Goal: Transaction & Acquisition: Download file/media

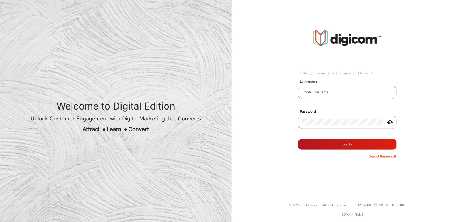
type input "[PERSON_NAME]"
click at [345, 152] on form "Username Benjamin Password visibility_off Remember me Log In Forgot Password?" at bounding box center [347, 117] width 99 height 83
click at [348, 145] on button "Log In" at bounding box center [347, 144] width 99 height 11
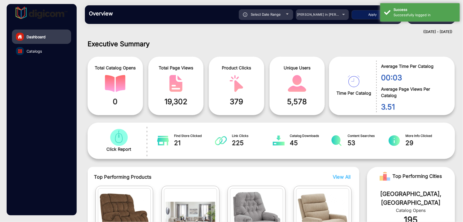
scroll to position [4, 0]
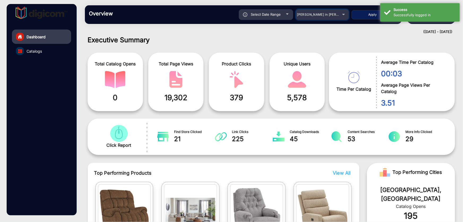
click at [334, 12] on div "Adams in Justin Furniture" at bounding box center [318, 14] width 42 height 6
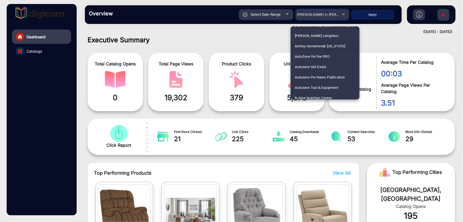
scroll to position [258, 0]
click at [329, 58] on mat-option "Autozone Hot Deals" at bounding box center [325, 55] width 69 height 10
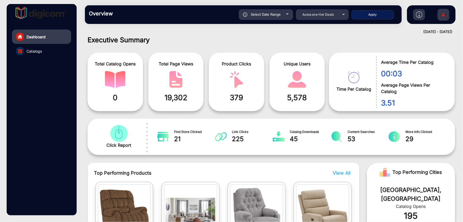
click at [371, 14] on button "Apply" at bounding box center [373, 14] width 42 height 9
type input "[DATE]"
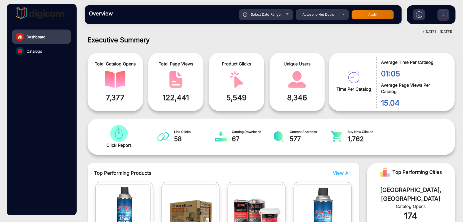
click at [282, 12] on div "Select Date Range" at bounding box center [266, 14] width 54 height 11
type input "[DATE]"
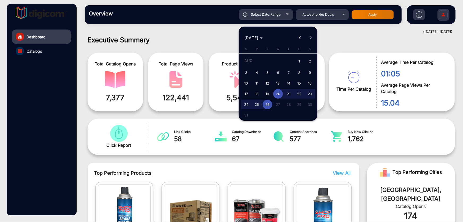
click at [301, 58] on span "1" at bounding box center [300, 61] width 10 height 11
type input "[DATE]"
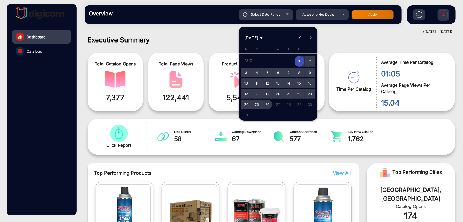
click at [269, 103] on span "26" at bounding box center [268, 105] width 10 height 10
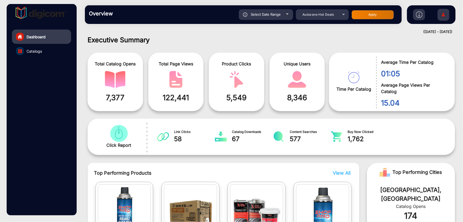
type input "[DATE]"
click at [371, 11] on button "Apply" at bounding box center [373, 14] width 42 height 9
type input "[DATE]"
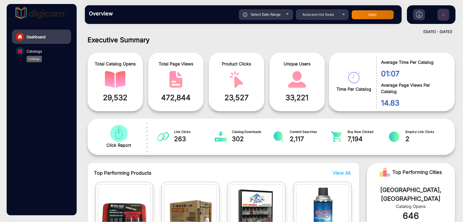
click at [30, 53] on span "Catalogs" at bounding box center [34, 51] width 15 height 6
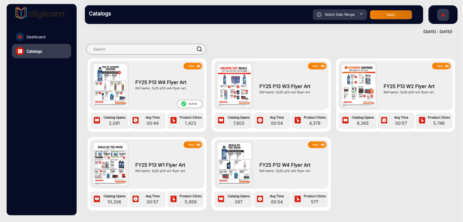
click at [192, 68] on button "View" at bounding box center [193, 66] width 19 height 7
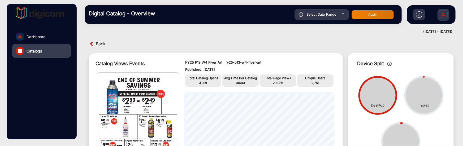
click at [420, 15] on img at bounding box center [419, 14] width 6 height 6
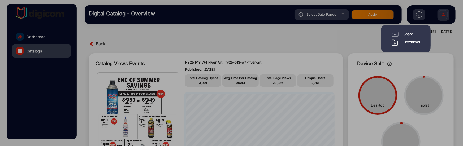
click at [412, 43] on div "Download" at bounding box center [412, 43] width 16 height 6
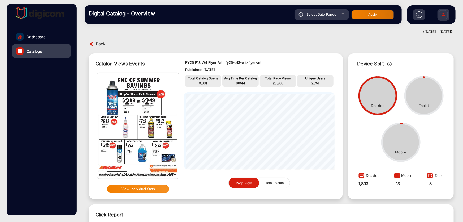
click at [443, 14] on img at bounding box center [443, 15] width 11 height 19
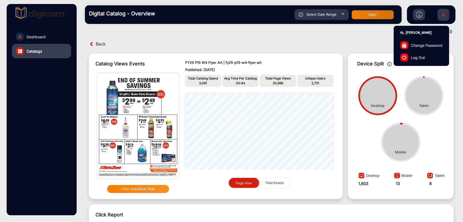
click at [420, 55] on span "Log Out" at bounding box center [418, 57] width 14 height 6
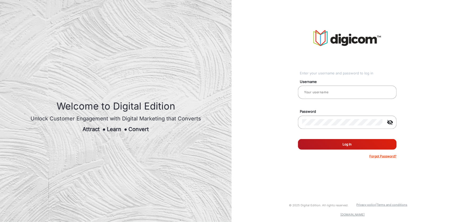
type input "[PERSON_NAME]"
click at [350, 143] on button "Log In" at bounding box center [347, 144] width 99 height 11
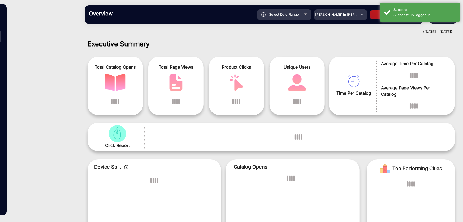
scroll to position [4, 0]
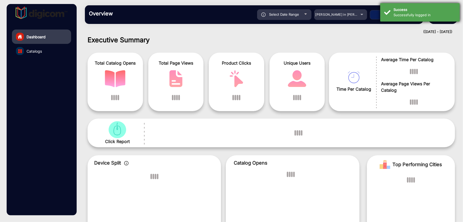
click at [407, 13] on div "Successfully logged in" at bounding box center [425, 14] width 62 height 5
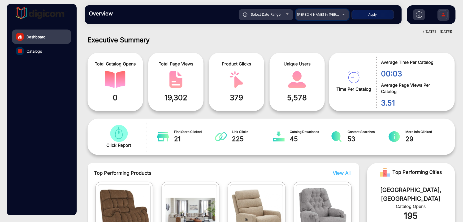
click at [332, 16] on span "Adams in Justin Furniture" at bounding box center [326, 14] width 59 height 4
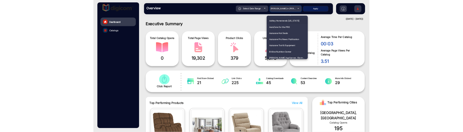
scroll to position [258, 0]
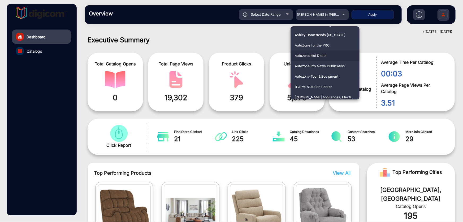
drag, startPoint x: 332, startPoint y: 57, endPoint x: 352, endPoint y: 39, distance: 26.2
click at [333, 56] on mat-option "Autozone Hot Deals" at bounding box center [325, 55] width 69 height 10
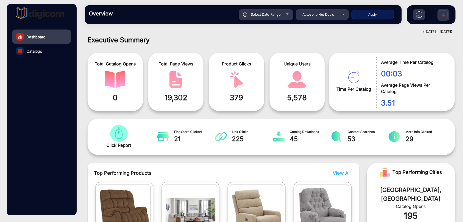
click at [373, 18] on button "Apply" at bounding box center [373, 14] width 42 height 9
type input "[DATE]"
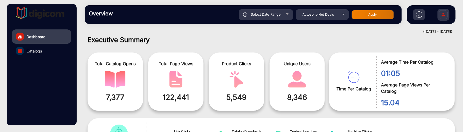
click at [390, 13] on button "Apply" at bounding box center [373, 14] width 42 height 9
type input "[DATE]"
click at [53, 48] on link "Catalogs" at bounding box center [41, 51] width 59 height 14
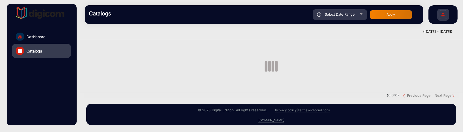
scroll to position [3, 0]
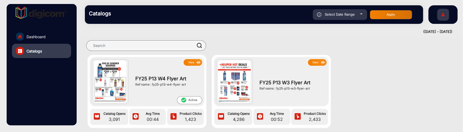
click at [196, 65] on img at bounding box center [199, 63] width 6 height 6
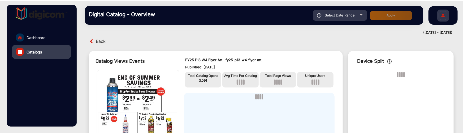
scroll to position [4, 0]
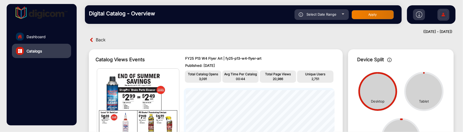
click at [421, 15] on img at bounding box center [419, 14] width 6 height 6
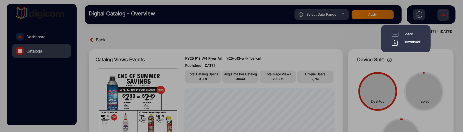
click at [411, 41] on div "Download" at bounding box center [412, 43] width 16 height 6
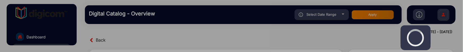
click at [353, 15] on div at bounding box center [231, 26] width 463 height 52
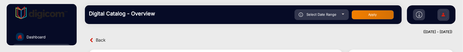
click at [318, 16] on span "Select Date Range" at bounding box center [322, 14] width 30 height 4
type input "[DATE]"
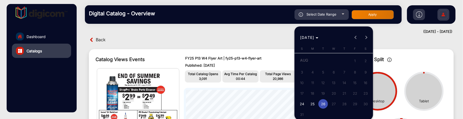
click at [355, 40] on div "AUG 2025 AUG 2025" at bounding box center [334, 37] width 76 height 11
drag, startPoint x: 354, startPoint y: 36, endPoint x: 365, endPoint y: 38, distance: 11.1
click at [354, 36] on div "AUG 2025 AUG 2025" at bounding box center [334, 37] width 76 height 11
click at [366, 38] on div "AUG 2025 AUG 2025" at bounding box center [334, 37] width 76 height 11
click at [303, 105] on span "24" at bounding box center [302, 105] width 10 height 10
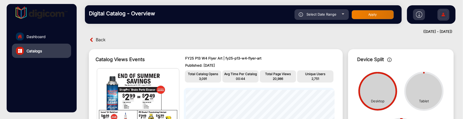
type input "8/24/2025"
click at [328, 18] on div "Select Date Range" at bounding box center [322, 14] width 54 height 11
type input "[DATE]"
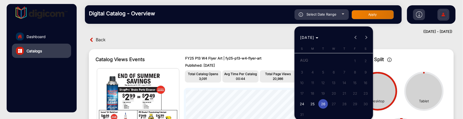
click at [304, 102] on span "24" at bounding box center [302, 105] width 10 height 10
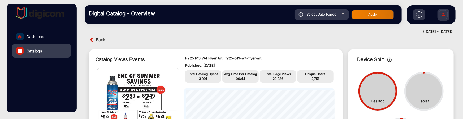
type input "8/24/2025"
click at [330, 16] on span "Select Date Range" at bounding box center [322, 14] width 30 height 4
type input "[DATE]"
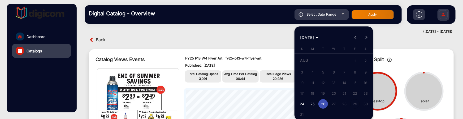
click at [303, 104] on span "24" at bounding box center [302, 105] width 10 height 10
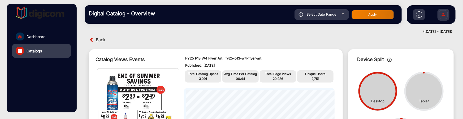
type input "8/24/2025"
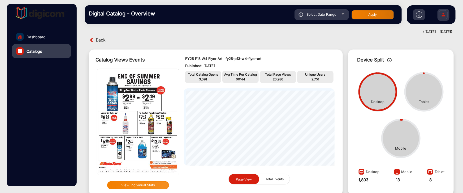
click at [320, 15] on span "Select Date Range" at bounding box center [322, 14] width 30 height 4
type input "[DATE]"
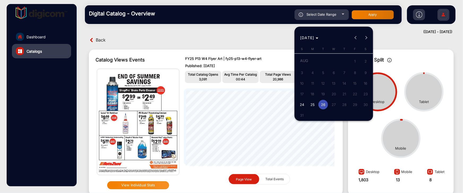
click at [313, 104] on span "25" at bounding box center [313, 105] width 10 height 10
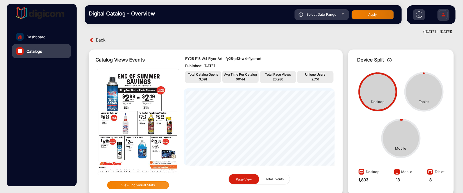
type input "8/25/2025"
click at [378, 11] on button "Apply" at bounding box center [373, 14] width 42 height 9
type input "8/26/2025"
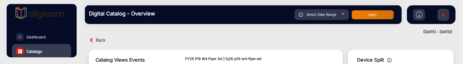
click at [418, 16] on img at bounding box center [419, 14] width 6 height 6
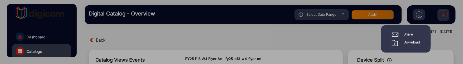
click at [408, 42] on div "Download" at bounding box center [412, 43] width 16 height 6
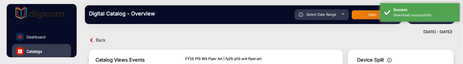
click at [300, 41] on div "Back" at bounding box center [272, 40] width 376 height 8
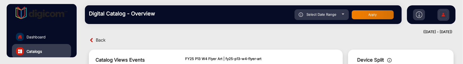
click at [97, 37] on span "Back" at bounding box center [101, 40] width 10 height 8
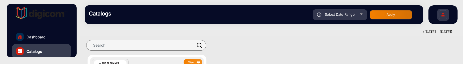
click at [48, 41] on link "Dashboard" at bounding box center [41, 36] width 59 height 14
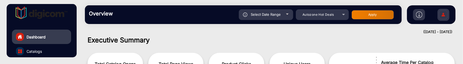
click at [443, 16] on img at bounding box center [443, 15] width 11 height 19
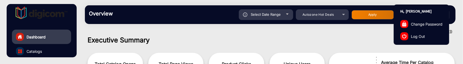
click at [414, 34] on span "Log Out" at bounding box center [418, 36] width 14 height 6
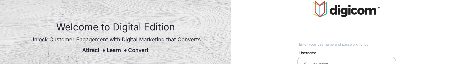
type input "Benjamin"
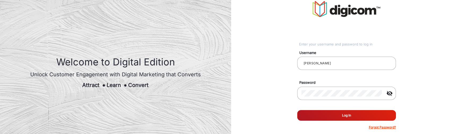
click at [329, 115] on button "Log In" at bounding box center [346, 115] width 99 height 11
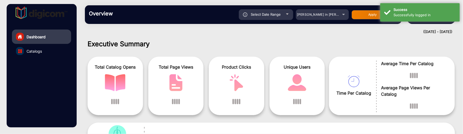
scroll to position [4, 0]
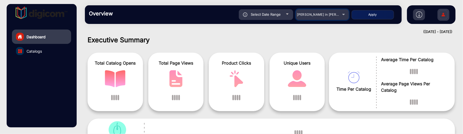
click at [322, 15] on span "Adams in Justin Furniture" at bounding box center [326, 14] width 59 height 4
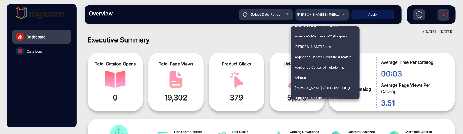
scroll to position [193, 0]
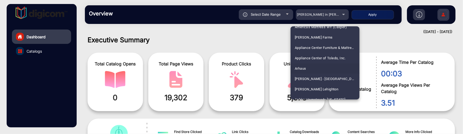
click at [306, 66] on span "Arhaus" at bounding box center [300, 68] width 11 height 10
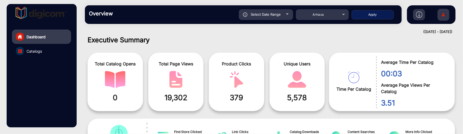
click at [368, 21] on div "Overview Reports Understand what makes your customers tick and learn how they a…" at bounding box center [243, 14] width 317 height 19
click at [371, 15] on button "Apply" at bounding box center [373, 14] width 42 height 9
type input "8/20/2025"
type input "8/26/2025"
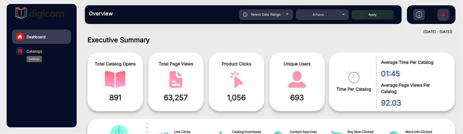
click at [32, 52] on span "Catalogs" at bounding box center [34, 51] width 15 height 6
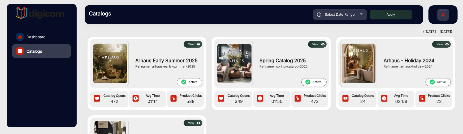
scroll to position [2, 0]
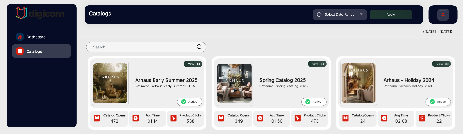
click at [191, 68] on div "Arhaus Early Summer 2025 Ref name : arhaus-early-summer-2025" at bounding box center [168, 82] width 70 height 31
click at [195, 64] on button "View" at bounding box center [193, 64] width 19 height 7
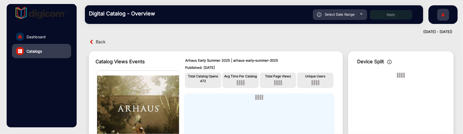
scroll to position [4, 0]
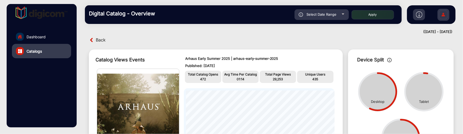
click at [419, 13] on img at bounding box center [419, 14] width 6 height 6
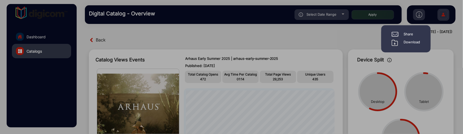
click at [414, 42] on div "Download" at bounding box center [412, 43] width 16 height 6
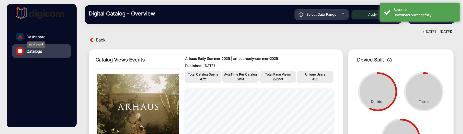
click at [36, 41] on div "Dashboard" at bounding box center [36, 44] width 18 height 6
click at [41, 37] on span "Dashboard" at bounding box center [36, 37] width 19 height 6
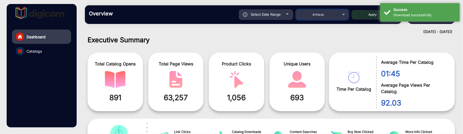
click at [313, 11] on div "Arhaus" at bounding box center [318, 14] width 42 height 6
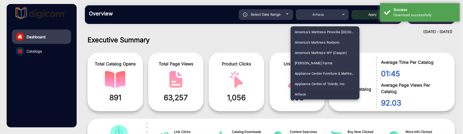
click at [249, 16] on div at bounding box center [231, 67] width 463 height 134
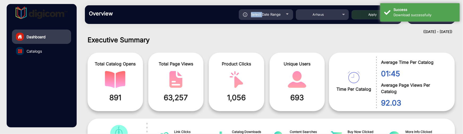
click at [249, 16] on div "Select Date Range" at bounding box center [266, 14] width 54 height 11
type input "8/20/2025"
type input "8/26/2025"
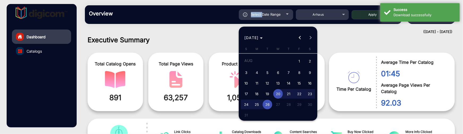
click at [300, 62] on span "1" at bounding box center [300, 61] width 10 height 11
type input "8/1/2025"
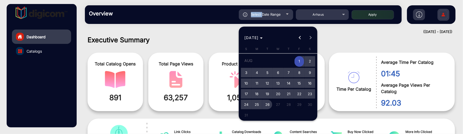
click at [266, 106] on span "26" at bounding box center [268, 105] width 10 height 10
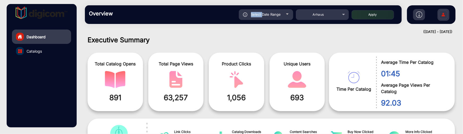
type input "8/26/2025"
click at [377, 13] on button "Apply" at bounding box center [373, 14] width 42 height 9
type input "8/1/2025"
type input "8/26/2025"
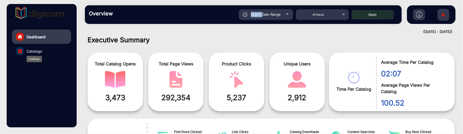
click at [31, 52] on span "Catalogs" at bounding box center [34, 51] width 15 height 6
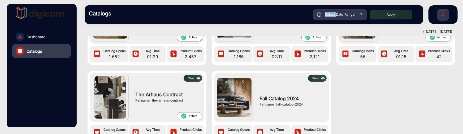
scroll to position [2, 0]
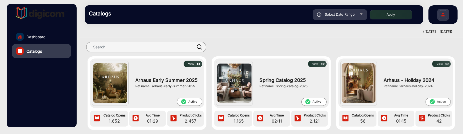
click at [190, 71] on div "Arhaus Early Summer 2025 Ref name : arhaus-early-summer-2025" at bounding box center [168, 82] width 70 height 31
click at [190, 62] on button "View" at bounding box center [193, 64] width 19 height 7
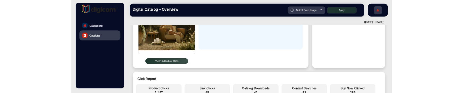
scroll to position [4, 0]
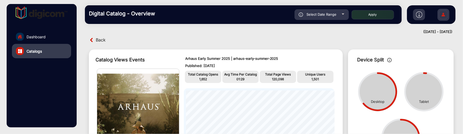
click at [421, 16] on img at bounding box center [419, 14] width 6 height 6
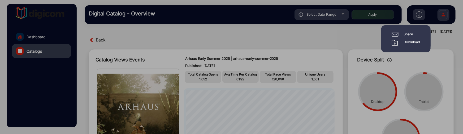
click at [410, 42] on div "Download" at bounding box center [412, 43] width 16 height 6
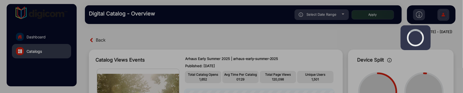
click at [375, 48] on div at bounding box center [231, 46] width 463 height 93
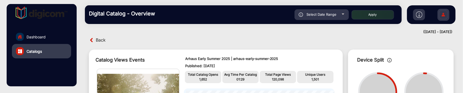
click at [420, 16] on img at bounding box center [419, 14] width 6 height 6
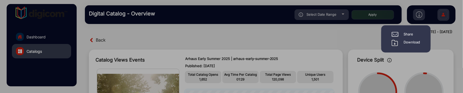
click at [415, 41] on div "Download" at bounding box center [412, 43] width 16 height 6
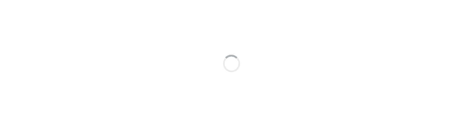
scroll to position [4, 0]
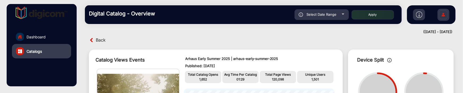
click at [421, 15] on img at bounding box center [419, 14] width 6 height 6
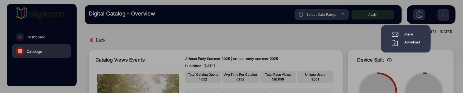
click at [406, 41] on div "Download" at bounding box center [412, 43] width 16 height 6
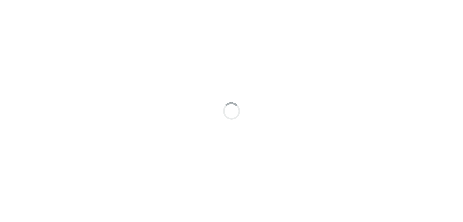
scroll to position [4, 0]
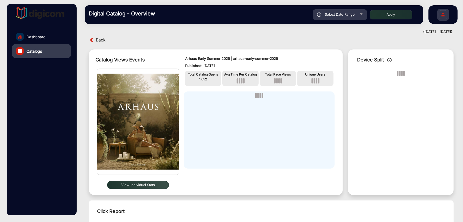
click at [445, 15] on img at bounding box center [443, 15] width 11 height 19
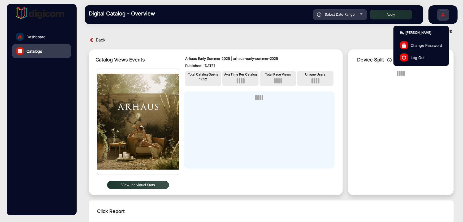
click at [427, 60] on link "Log Out" at bounding box center [421, 57] width 55 height 12
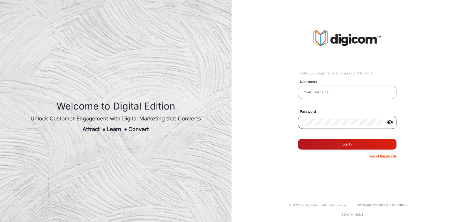
type input "Benjamin"
drag, startPoint x: 334, startPoint y: 95, endPoint x: 340, endPoint y: 116, distance: 22.1
click at [334, 95] on input "Benjamin" at bounding box center [347, 92] width 90 height 6
click at [352, 139] on button "Log In" at bounding box center [347, 144] width 99 height 11
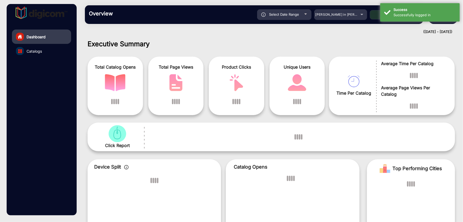
scroll to position [4, 0]
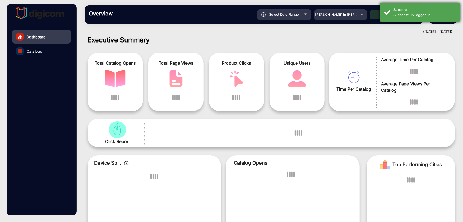
click at [390, 10] on div "Success Successfully logged in" at bounding box center [421, 12] width 80 height 18
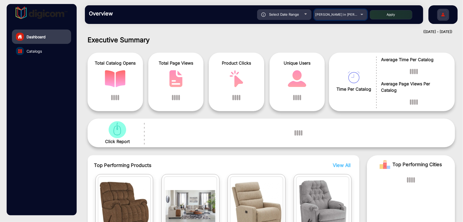
click at [353, 14] on span "Adams in Justin Furniture" at bounding box center [345, 14] width 59 height 4
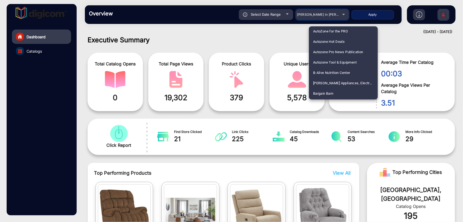
scroll to position [258, 0]
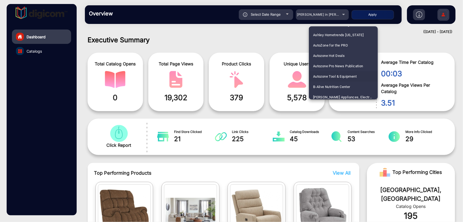
drag, startPoint x: 349, startPoint y: 54, endPoint x: 345, endPoint y: 77, distance: 23.1
click at [345, 77] on div "Adams in Justin Furniture All Star Appliance America's Mattress - Grand Junctio…" at bounding box center [343, 62] width 69 height 73
click at [355, 46] on mat-option "AutoZone for the PRO" at bounding box center [343, 45] width 69 height 10
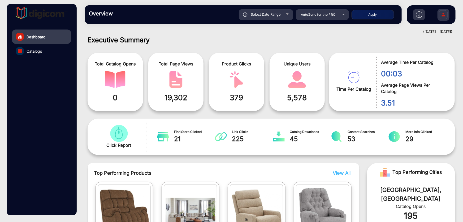
click at [369, 15] on button "Apply" at bounding box center [373, 14] width 42 height 9
type input "[DATE]"
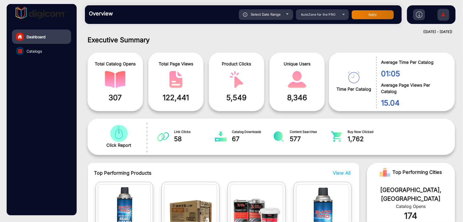
click at [45, 51] on link "Catalogs" at bounding box center [41, 51] width 59 height 14
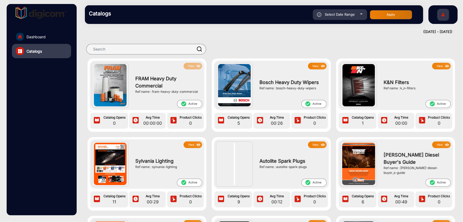
click at [317, 67] on button "View" at bounding box center [317, 66] width 19 height 7
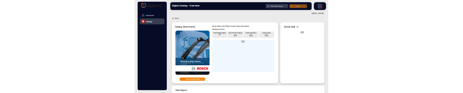
scroll to position [4, 0]
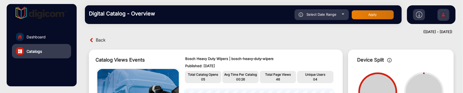
click at [420, 15] on img at bounding box center [419, 14] width 6 height 6
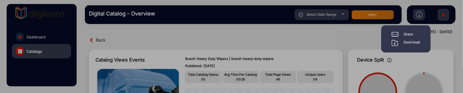
drag, startPoint x: 404, startPoint y: 42, endPoint x: 406, endPoint y: 41, distance: 3.1
click at [404, 42] on div "Download" at bounding box center [406, 43] width 29 height 6
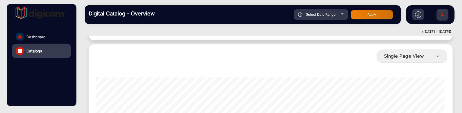
scroll to position [254, 0]
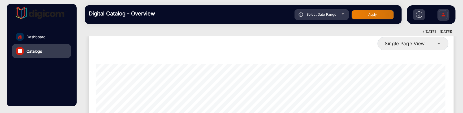
click at [447, 12] on img at bounding box center [443, 15] width 11 height 19
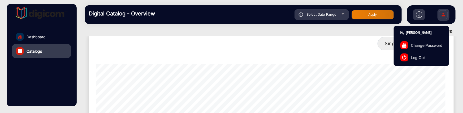
click at [408, 59] on div at bounding box center [405, 57] width 8 height 8
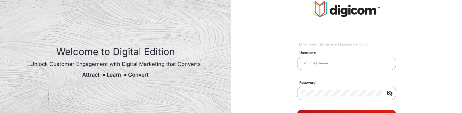
type input "Benjamin"
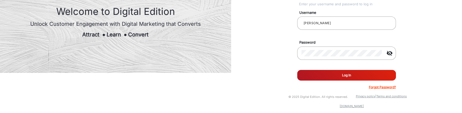
click at [375, 76] on button "Log In" at bounding box center [346, 75] width 99 height 11
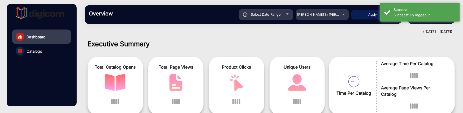
scroll to position [4, 0]
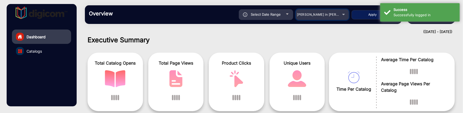
click at [332, 16] on span "[PERSON_NAME] in [PERSON_NAME]" at bounding box center [326, 14] width 59 height 4
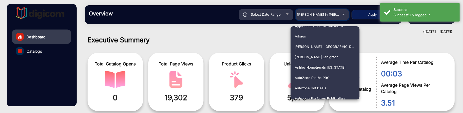
scroll to position [258, 0]
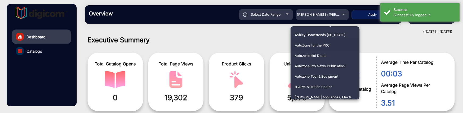
click at [329, 45] on span "AutoZone for the PRO" at bounding box center [312, 45] width 35 height 10
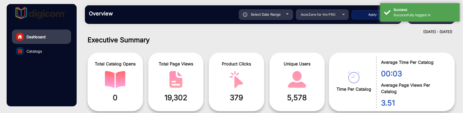
click at [366, 14] on button "Apply" at bounding box center [373, 14] width 42 height 9
type input "8/20/2025"
type input "8/26/2025"
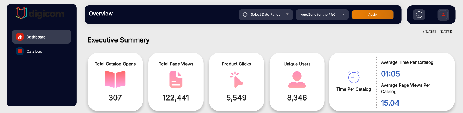
click at [42, 54] on link "Catalogs" at bounding box center [41, 51] width 59 height 14
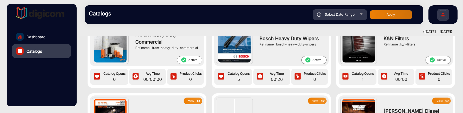
scroll to position [69, 0]
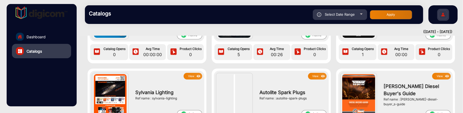
click at [190, 78] on button "View" at bounding box center [193, 76] width 19 height 7
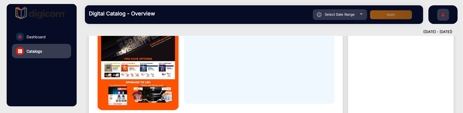
scroll to position [4, 0]
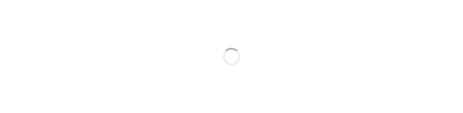
scroll to position [4, 0]
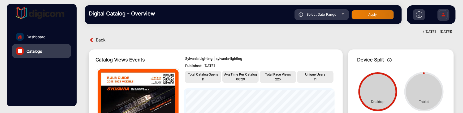
click at [421, 14] on img at bounding box center [419, 14] width 6 height 6
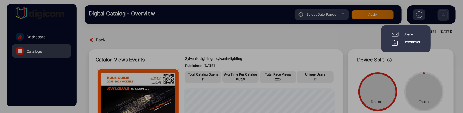
click at [416, 43] on div "Download" at bounding box center [412, 43] width 16 height 6
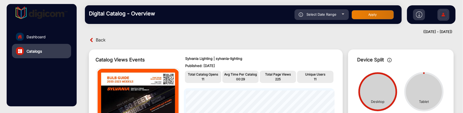
click at [48, 32] on link "Dashboard" at bounding box center [41, 36] width 59 height 14
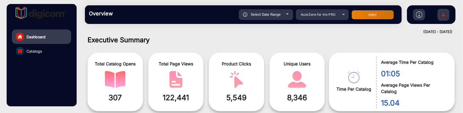
click at [260, 13] on span "Select Date Range" at bounding box center [266, 14] width 30 height 4
type input "[DATE]"
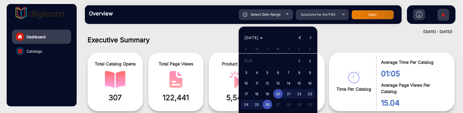
click at [293, 60] on td "AUG" at bounding box center [267, 61] width 53 height 12
click at [300, 60] on span "1" at bounding box center [300, 61] width 10 height 11
type input "[DATE]"
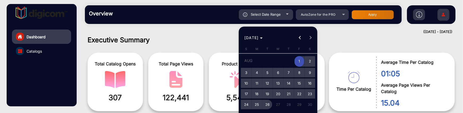
click at [268, 104] on span "26" at bounding box center [268, 105] width 10 height 10
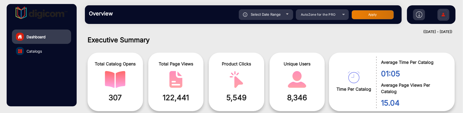
type input "[DATE]"
click at [370, 11] on button "Apply" at bounding box center [373, 14] width 42 height 9
click at [44, 53] on link "Catalogs" at bounding box center [41, 51] width 59 height 14
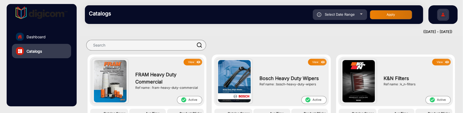
click at [196, 63] on img at bounding box center [199, 62] width 6 height 6
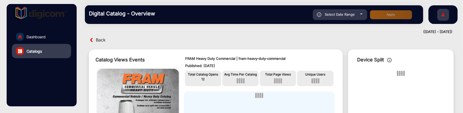
scroll to position [4, 0]
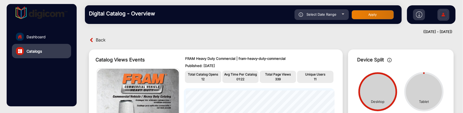
drag, startPoint x: 389, startPoint y: 15, endPoint x: 391, endPoint y: 25, distance: 10.5
click at [391, 25] on div "Digital Catalog - Overview Select Date Range [DATE] [DATE] – [DATE] [DATE] Auto…" at bounding box center [272, 14] width 384 height 29
click at [417, 13] on img at bounding box center [419, 14] width 6 height 6
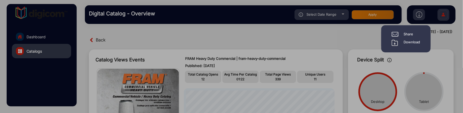
drag, startPoint x: 414, startPoint y: 38, endPoint x: 414, endPoint y: 42, distance: 3.7
click at [414, 42] on div "Share Download" at bounding box center [406, 39] width 37 height 14
click at [414, 42] on div "Download" at bounding box center [412, 43] width 16 height 6
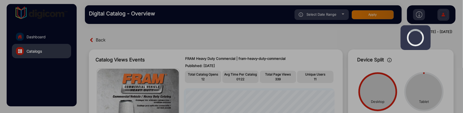
click at [316, 82] on div at bounding box center [231, 56] width 463 height 113
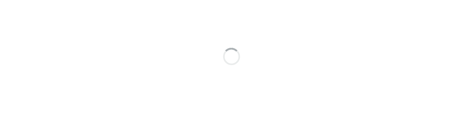
scroll to position [4, 0]
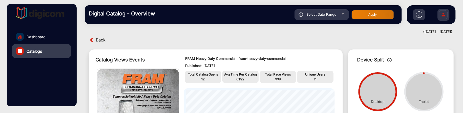
click at [417, 15] on img at bounding box center [419, 14] width 6 height 6
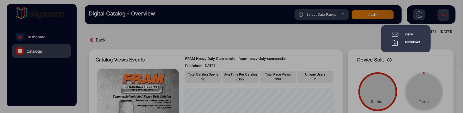
click at [409, 43] on div "Download" at bounding box center [412, 43] width 16 height 6
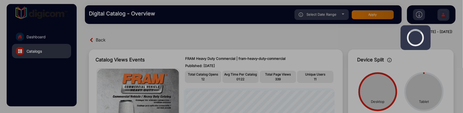
click at [57, 75] on div at bounding box center [231, 56] width 463 height 113
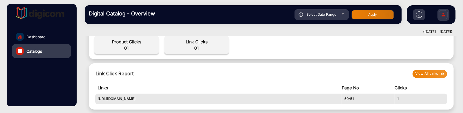
scroll to position [197, 0]
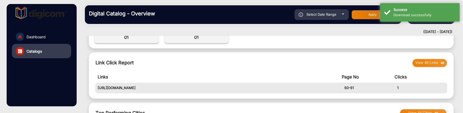
click at [428, 63] on button "View All Links" at bounding box center [430, 63] width 35 height 8
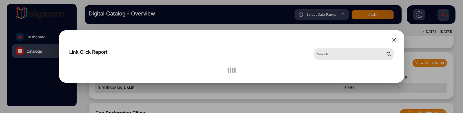
click at [327, 34] on div "close Link Click Report" at bounding box center [231, 56] width 345 height 53
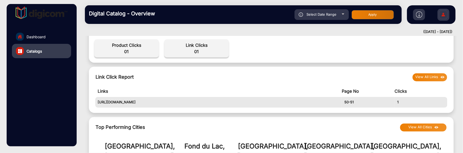
scroll to position [197, 0]
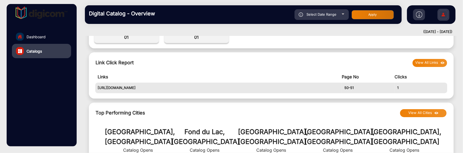
click at [432, 61] on button "View All Links" at bounding box center [430, 63] width 35 height 8
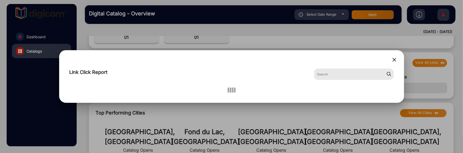
click at [396, 59] on mat-icon "close" at bounding box center [395, 60] width 6 height 6
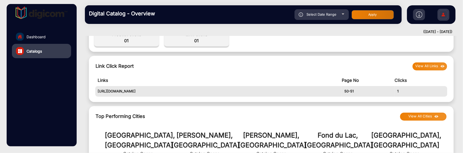
scroll to position [197, 0]
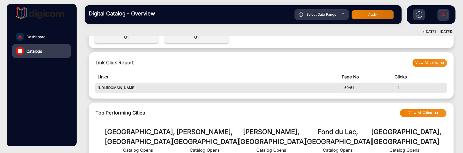
click at [433, 61] on button "View All Links" at bounding box center [430, 63] width 35 height 8
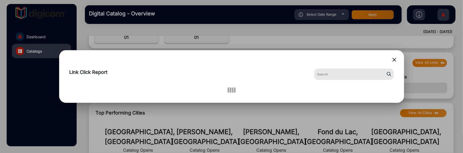
click at [394, 58] on mat-icon "close" at bounding box center [395, 60] width 6 height 6
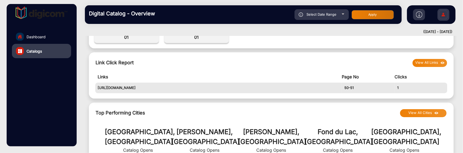
click at [59, 30] on link "Dashboard" at bounding box center [41, 36] width 59 height 14
click at [55, 39] on link "Dashboard" at bounding box center [41, 36] width 59 height 14
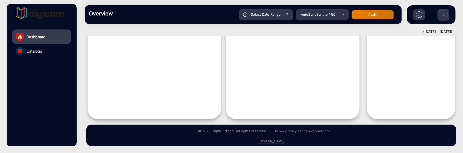
click at [55, 39] on link "Dashboard" at bounding box center [41, 36] width 59 height 14
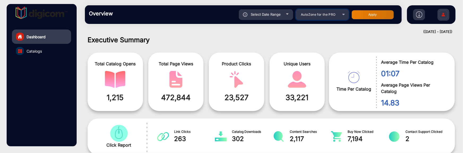
click at [326, 12] on div "AutoZone for the PRO" at bounding box center [318, 14] width 42 height 6
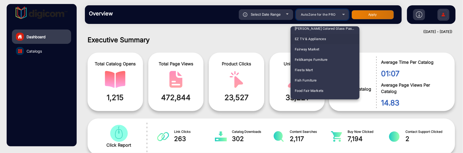
scroll to position [595, 0]
click at [327, 60] on mat-option "Fairway Market" at bounding box center [325, 60] width 69 height 10
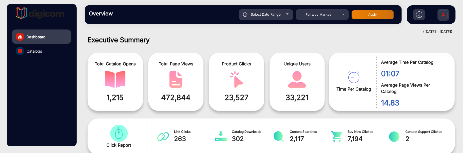
click at [379, 13] on button "Apply" at bounding box center [373, 14] width 42 height 9
type input "8/1/2025"
type input "8/26/2025"
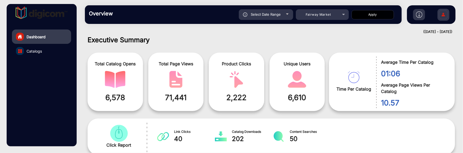
click at [443, 16] on img at bounding box center [443, 15] width 11 height 19
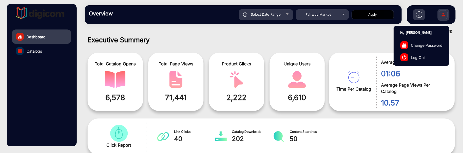
click at [425, 57] on span "Log Out" at bounding box center [418, 57] width 14 height 6
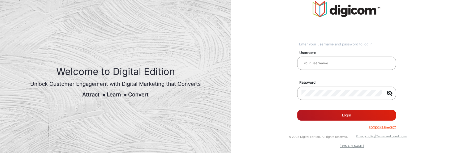
type input "[PERSON_NAME]"
click at [341, 112] on button "Log In" at bounding box center [346, 115] width 99 height 11
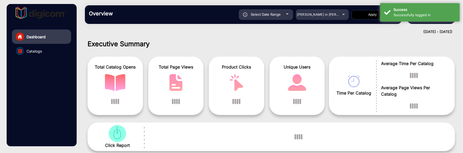
scroll to position [4, 0]
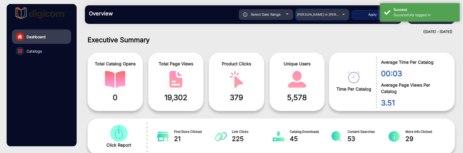
click at [314, 15] on span "Adams in Justin Furniture" at bounding box center [326, 14] width 59 height 4
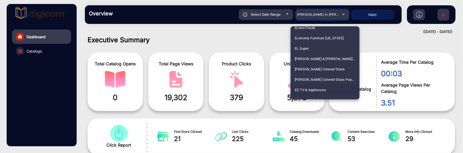
scroll to position [579, 0]
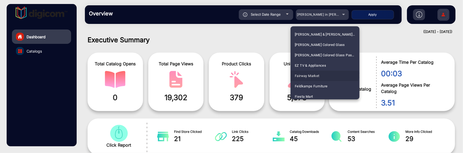
click at [316, 74] on span "Fairway Market" at bounding box center [307, 76] width 25 height 10
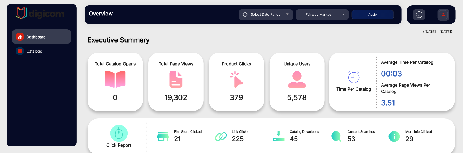
click at [381, 11] on button "Apply" at bounding box center [373, 14] width 42 height 9
type input "8/20/2025"
type input "8/26/2025"
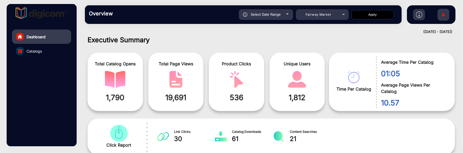
click at [49, 54] on link "Catalogs" at bounding box center [41, 51] width 59 height 14
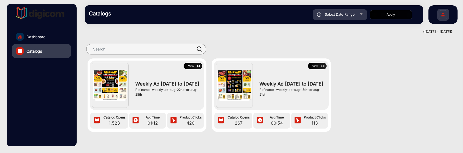
click at [195, 65] on button "View" at bounding box center [193, 66] width 19 height 7
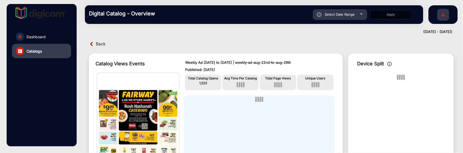
scroll to position [4, 0]
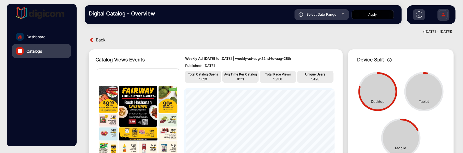
click at [420, 13] on img at bounding box center [419, 14] width 6 height 6
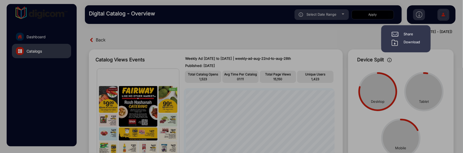
click at [409, 43] on div "Download" at bounding box center [412, 43] width 16 height 6
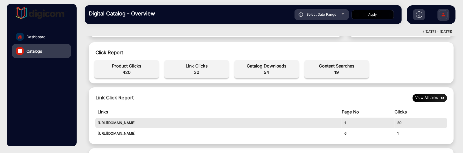
scroll to position [197, 0]
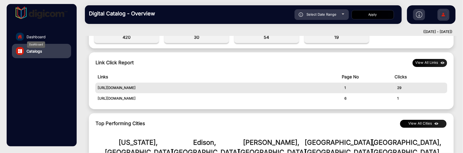
click at [45, 38] on span "Dashboard" at bounding box center [36, 37] width 19 height 6
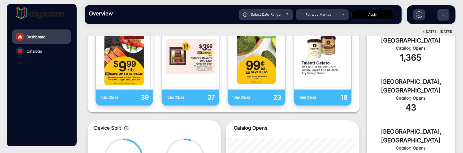
scroll to position [4, 0]
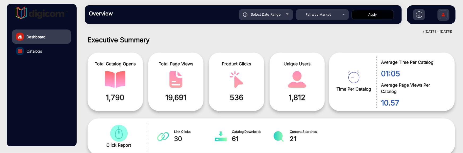
click at [279, 15] on span "Select Date Range" at bounding box center [266, 14] width 30 height 4
type input "8/20/2025"
type input "8/26/2025"
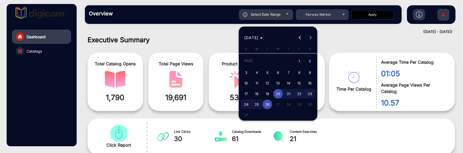
click at [298, 64] on span "1" at bounding box center [300, 61] width 10 height 11
type input "8/1/2025"
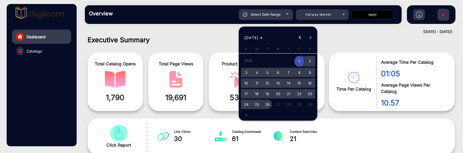
click at [266, 104] on span "26" at bounding box center [268, 105] width 10 height 10
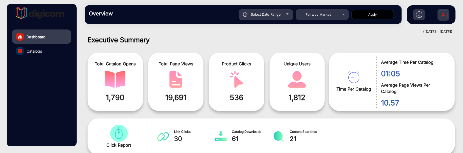
type input "8/26/2025"
click at [377, 14] on button "Apply" at bounding box center [373, 14] width 42 height 9
type input "8/1/2025"
type input "8/26/2025"
click at [36, 52] on span "Catalogs" at bounding box center [34, 51] width 15 height 6
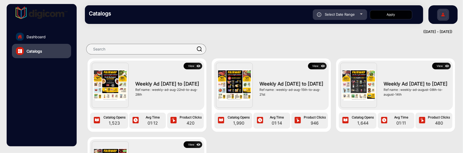
click at [196, 63] on button "View" at bounding box center [193, 66] width 19 height 7
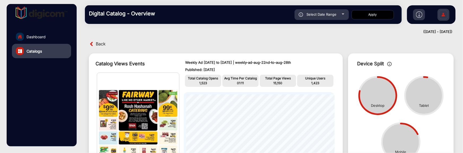
click at [421, 13] on img at bounding box center [419, 14] width 6 height 6
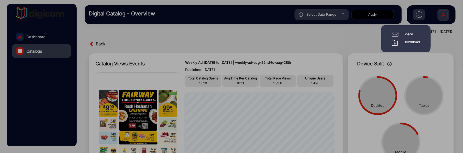
click at [408, 43] on div "Download" at bounding box center [412, 43] width 16 height 6
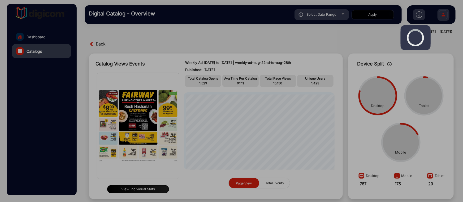
click at [254, 70] on div at bounding box center [231, 101] width 463 height 202
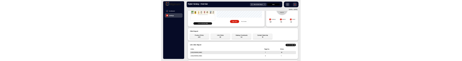
scroll to position [129, 0]
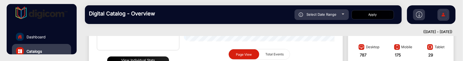
click at [441, 14] on img at bounding box center [443, 15] width 11 height 19
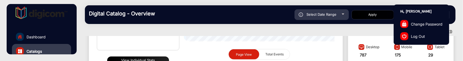
click at [430, 32] on link "Log Out" at bounding box center [421, 36] width 55 height 12
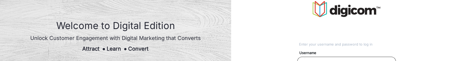
type input "[PERSON_NAME]"
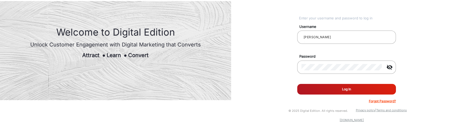
scroll to position [22, 0]
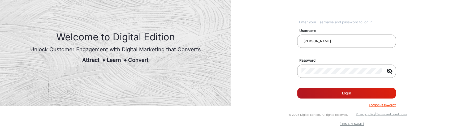
click at [358, 94] on button "Log In" at bounding box center [346, 93] width 99 height 11
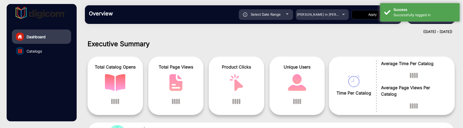
scroll to position [4, 0]
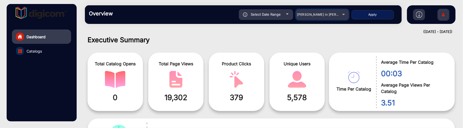
click at [319, 12] on div "Adams in Justin Furniture" at bounding box center [318, 14] width 42 height 6
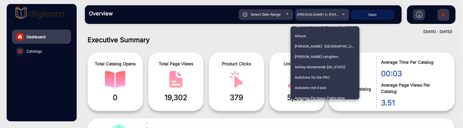
scroll to position [225, 0]
click at [323, 86] on span "Autozone Hot Deals" at bounding box center [311, 88] width 32 height 10
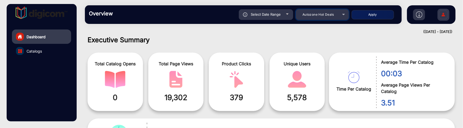
click at [328, 15] on span "Autozone Hot Deals" at bounding box center [319, 14] width 32 height 4
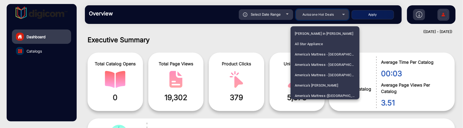
scroll to position [219, 0]
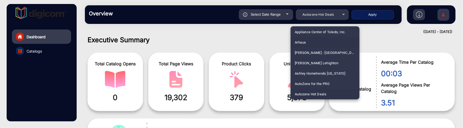
click at [315, 44] on mat-option "Arhaus" at bounding box center [325, 42] width 69 height 10
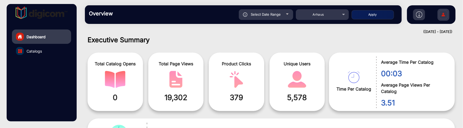
click at [372, 11] on button "Apply" at bounding box center [373, 14] width 42 height 9
type input "8/20/2025"
type input "8/26/2025"
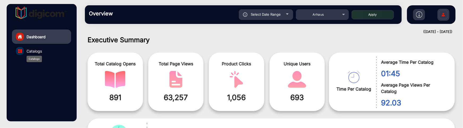
click at [37, 50] on span "Catalogs" at bounding box center [34, 51] width 15 height 6
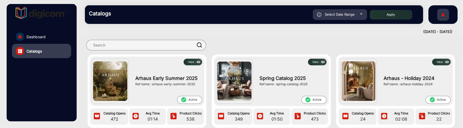
click at [194, 62] on button "View" at bounding box center [193, 62] width 19 height 7
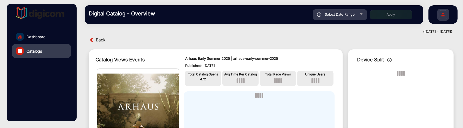
scroll to position [4, 0]
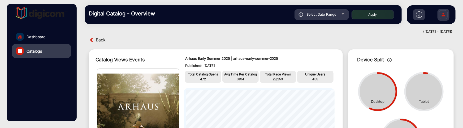
click at [417, 14] on img at bounding box center [419, 14] width 6 height 6
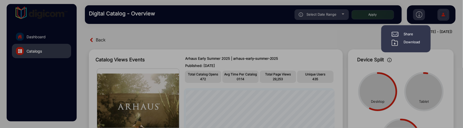
click at [414, 43] on div "Download" at bounding box center [412, 43] width 16 height 6
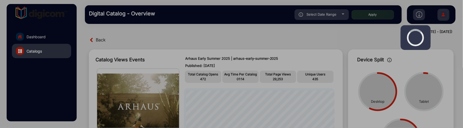
click at [449, 80] on div at bounding box center [231, 64] width 463 height 128
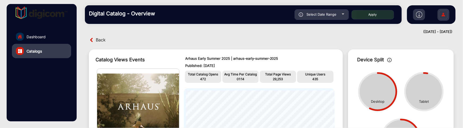
click at [340, 17] on div "Select Date Range" at bounding box center [322, 14] width 54 height 11
type input "8/20/2025"
type input "8/26/2025"
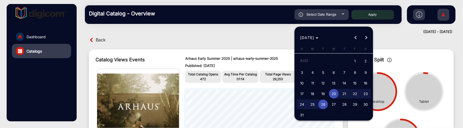
click at [335, 79] on span "13" at bounding box center [334, 83] width 10 height 10
type input "8/13/2025"
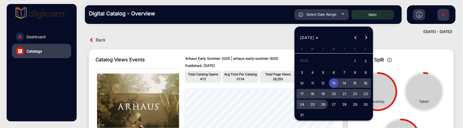
click at [324, 104] on span "26" at bounding box center [324, 105] width 10 height 10
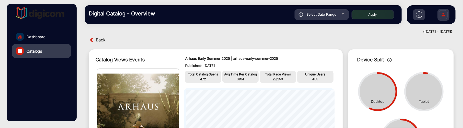
type input "8/26/2025"
click at [417, 14] on img at bounding box center [419, 14] width 6 height 6
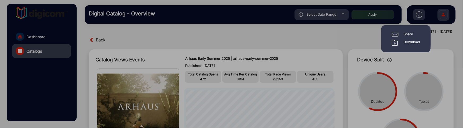
drag, startPoint x: 358, startPoint y: 33, endPoint x: 372, endPoint y: 22, distance: 18.0
click at [358, 33] on div at bounding box center [231, 64] width 463 height 128
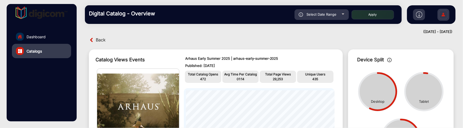
click at [375, 12] on button "Apply" at bounding box center [373, 14] width 42 height 9
type input "8/20/2025"
type input "8/26/2025"
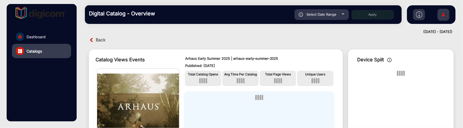
click at [335, 14] on span "Select Date Range" at bounding box center [322, 14] width 30 height 4
type input "8/13/2025"
type input "8/26/2025"
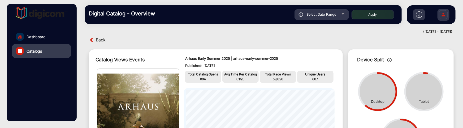
click at [323, 12] on div "Select Date Range" at bounding box center [322, 14] width 54 height 11
type input "8/13/2025"
type input "8/26/2025"
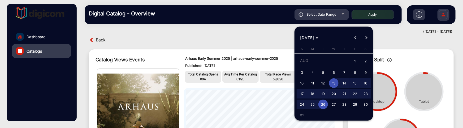
click at [405, 34] on div at bounding box center [231, 64] width 463 height 128
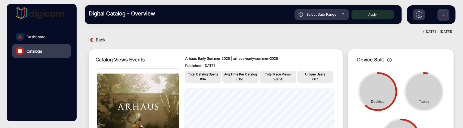
click at [417, 15] on img at bounding box center [419, 14] width 6 height 6
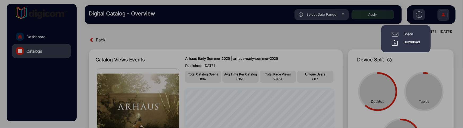
click at [404, 42] on div "Download" at bounding box center [412, 43] width 16 height 6
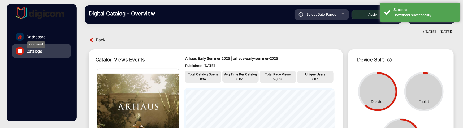
click at [34, 36] on span "Dashboard" at bounding box center [36, 37] width 19 height 6
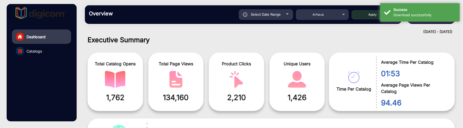
click at [276, 16] on span "Select Date Range" at bounding box center [266, 14] width 30 height 4
type input "8/13/2025"
type input "8/26/2025"
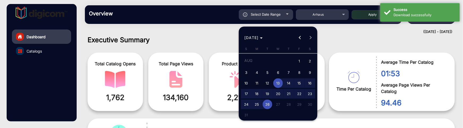
click at [271, 82] on span "12" at bounding box center [268, 83] width 10 height 10
type input "8/12/2025"
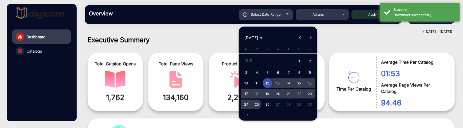
click at [261, 101] on span "25" at bounding box center [257, 105] width 10 height 10
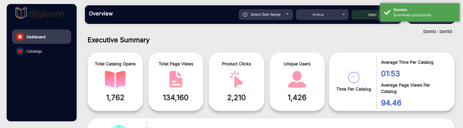
type input "8/25/2025"
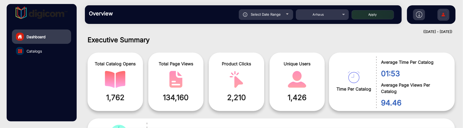
click at [361, 12] on button "Apply" at bounding box center [373, 14] width 42 height 9
type input "8/12/2025"
type input "8/25/2025"
click at [49, 52] on link "Catalogs" at bounding box center [41, 51] width 59 height 14
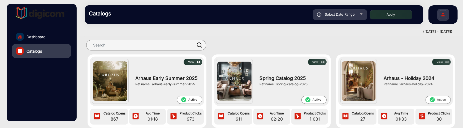
click at [195, 58] on div "View Arhaus Early Summer 2025 Ref name : arhaus-early-summer-2025 check_circle …" at bounding box center [147, 81] width 115 height 49
click at [196, 60] on img at bounding box center [199, 62] width 6 height 6
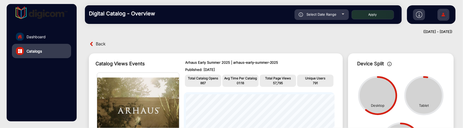
click at [422, 13] on img at bounding box center [419, 14] width 6 height 6
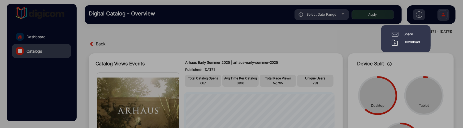
click at [410, 43] on div "Download" at bounding box center [412, 43] width 16 height 6
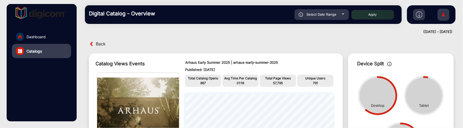
drag, startPoint x: 442, startPoint y: 14, endPoint x: 448, endPoint y: 41, distance: 27.3
click at [442, 14] on img at bounding box center [443, 15] width 11 height 19
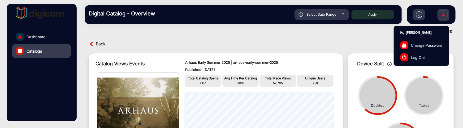
click at [433, 58] on link "Log Out" at bounding box center [421, 57] width 55 height 12
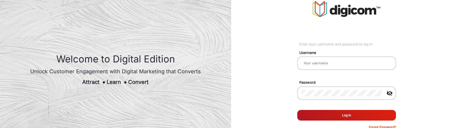
type input "[PERSON_NAME]"
click at [330, 62] on input "[PERSON_NAME]" at bounding box center [347, 63] width 90 height 6
click at [399, 21] on div "Enter your username and password to log in Username Benjamin Password visibilit…" at bounding box center [346, 65] width 239 height 131
click at [313, 120] on form "Username Benjamin Password visibility_off Remember me Log In Forgot Password?" at bounding box center [346, 88] width 99 height 83
click at [314, 117] on button "Log In" at bounding box center [346, 115] width 99 height 11
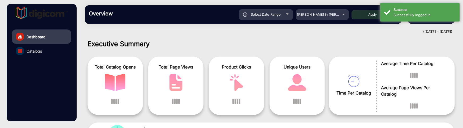
scroll to position [4, 0]
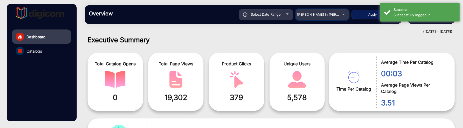
click at [321, 16] on span "Adams in Justin Furniture" at bounding box center [326, 14] width 59 height 4
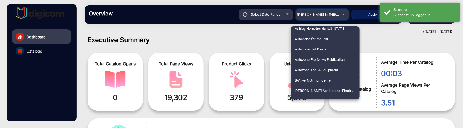
scroll to position [225, 0]
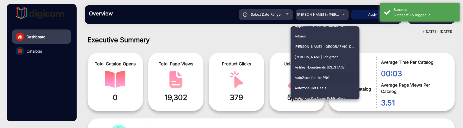
click at [332, 77] on mat-option "AutoZone for the PRO" at bounding box center [325, 77] width 69 height 10
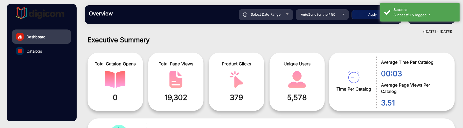
click at [372, 11] on button "Apply" at bounding box center [373, 14] width 42 height 9
type input "8/20/2025"
type input "8/26/2025"
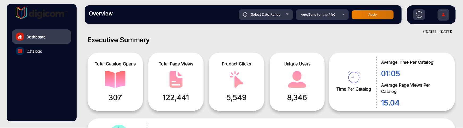
click at [44, 55] on link "Catalogs" at bounding box center [41, 51] width 59 height 14
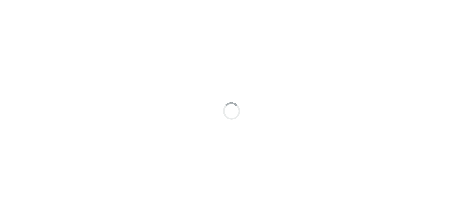
scroll to position [4, 0]
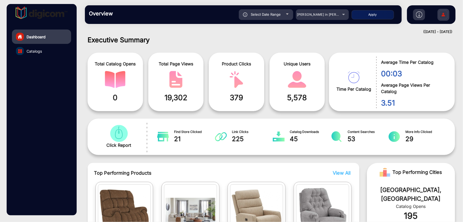
click at [443, 14] on img at bounding box center [443, 15] width 11 height 19
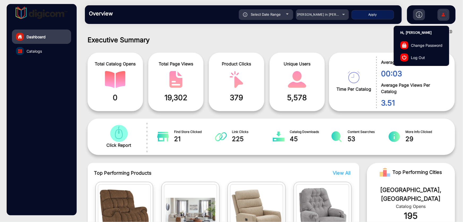
click at [425, 58] on link "Log Out" at bounding box center [421, 57] width 55 height 12
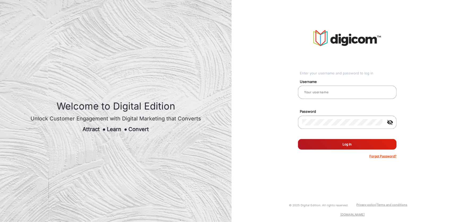
type input "[PERSON_NAME]"
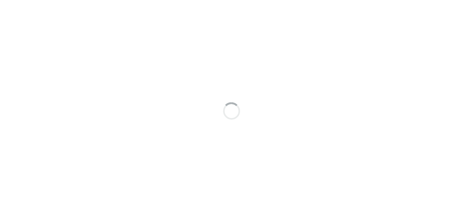
scroll to position [4, 0]
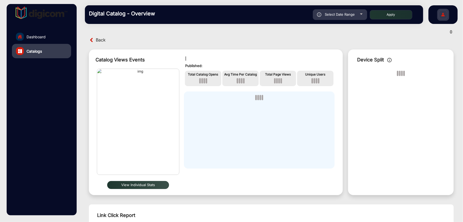
click at [446, 14] on img at bounding box center [443, 15] width 11 height 19
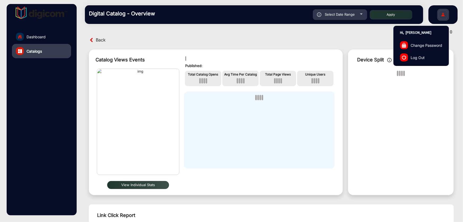
click at [426, 53] on link "Log Out" at bounding box center [421, 57] width 55 height 12
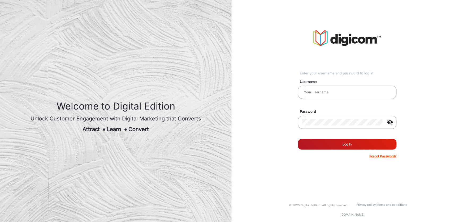
type input "[PERSON_NAME]"
